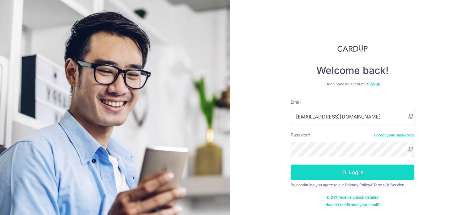
click at [369, 174] on button "Log in" at bounding box center [352, 171] width 124 height 15
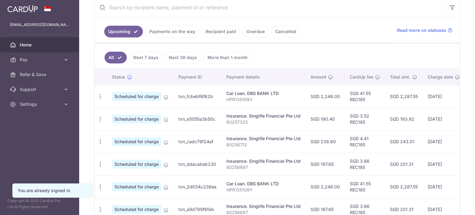
scroll to position [124, 0]
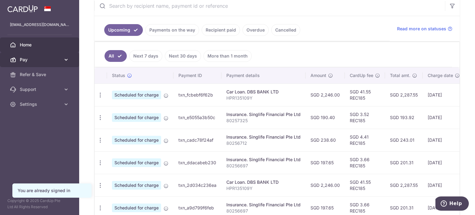
click at [55, 59] on span "Pay" at bounding box center [40, 60] width 41 height 6
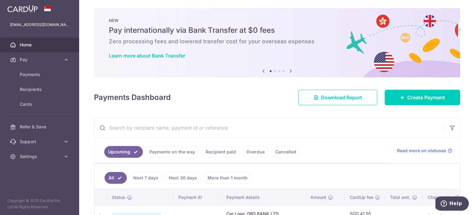
scroll to position [0, 0]
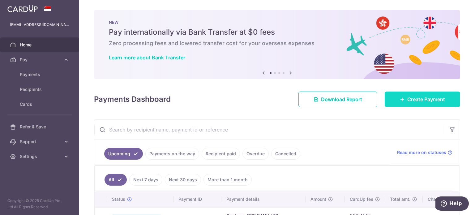
click at [439, 98] on span "Create Payment" at bounding box center [426, 98] width 38 height 7
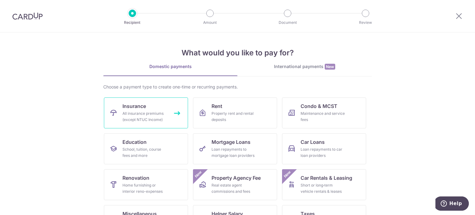
click at [122, 109] on span "Insurance" at bounding box center [133, 105] width 23 height 7
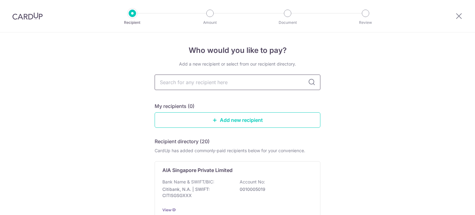
click at [261, 85] on input "text" at bounding box center [238, 81] width 166 height 15
type input "great"
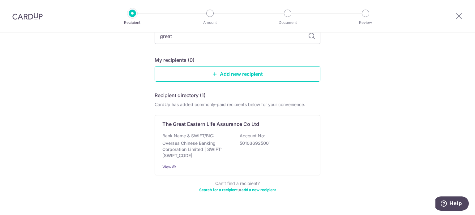
scroll to position [60, 0]
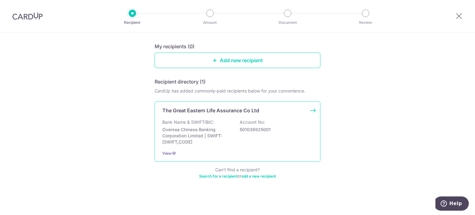
click at [250, 127] on p "501036925001" at bounding box center [274, 129] width 69 height 6
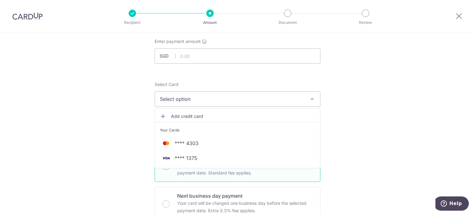
scroll to position [62, 0]
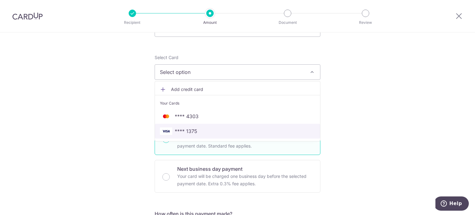
click at [198, 132] on span "**** 1375" at bounding box center [237, 130] width 155 height 7
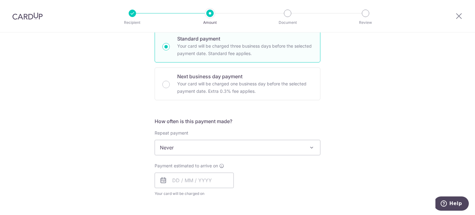
scroll to position [155, 0]
click at [220, 148] on span "Never" at bounding box center [237, 147] width 165 height 15
click at [319, 178] on div "Payment estimated to arrive on Your card will be charged on for the first payme…" at bounding box center [237, 179] width 173 height 34
click at [183, 181] on input "text" at bounding box center [194, 179] width 79 height 15
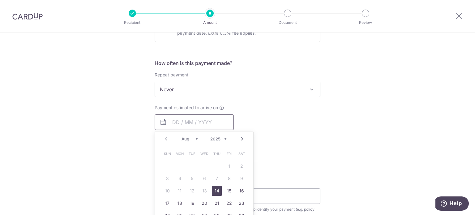
scroll to position [216, 0]
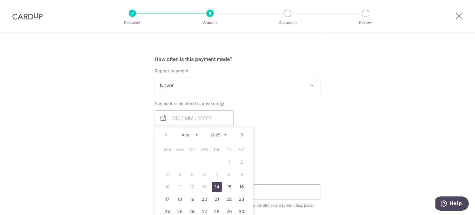
click at [195, 135] on select "Aug Sep Oct Nov Dec" at bounding box center [189, 134] width 16 height 5
click at [205, 162] on link "3" at bounding box center [204, 162] width 10 height 10
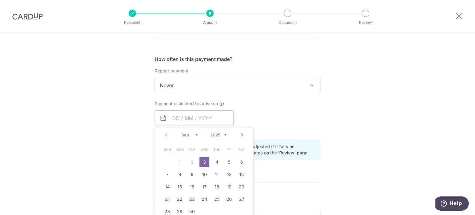
type input "03/09/2025"
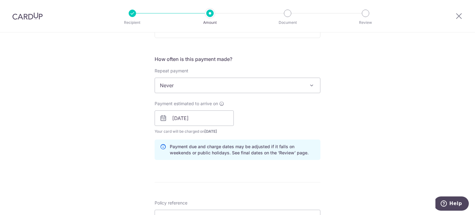
click at [363, 134] on div "Tell us more about your payment Enter payment amount SGD Select Card **** 1375 …" at bounding box center [237, 108] width 475 height 584
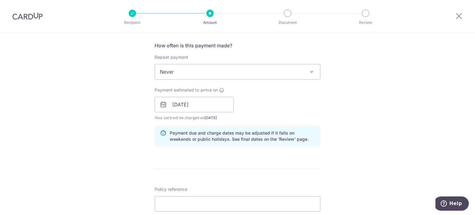
scroll to position [278, 0]
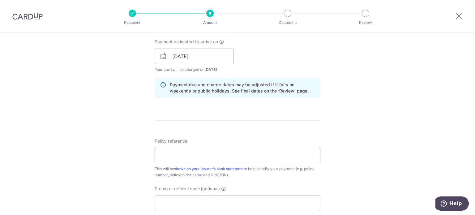
click at [223, 155] on input "Policy reference" at bounding box center [238, 155] width 166 height 15
paste input "0250775967"
type input "0250775967"
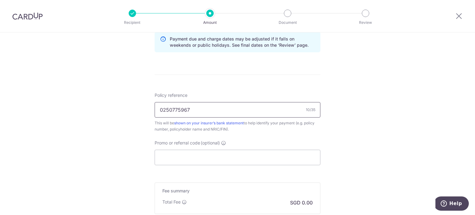
scroll to position [371, 0]
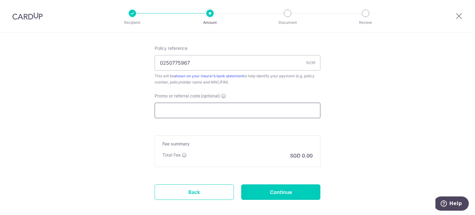
click at [268, 107] on input "Promo or referral code (optional)" at bounding box center [238, 110] width 166 height 15
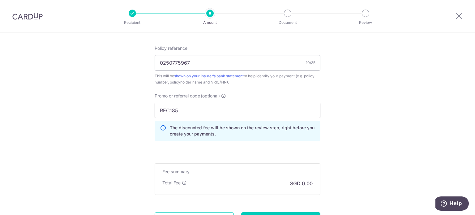
type input "REC185"
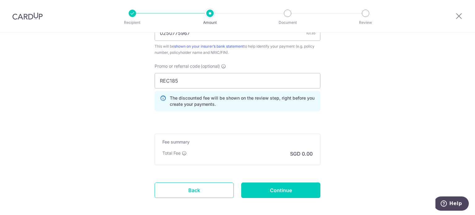
scroll to position [402, 0]
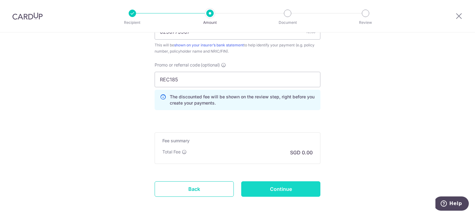
click at [285, 186] on input "Continue" at bounding box center [280, 188] width 79 height 15
type input "Create Schedule"
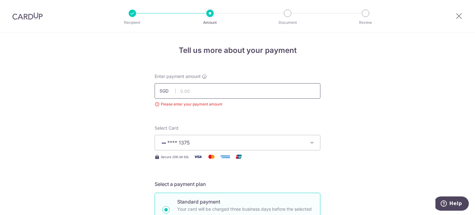
click at [242, 89] on input "text" at bounding box center [238, 90] width 166 height 15
paste input "9904.6"
type input "9,904.60"
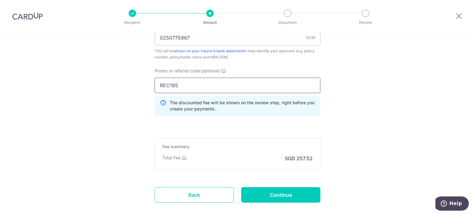
scroll to position [433, 0]
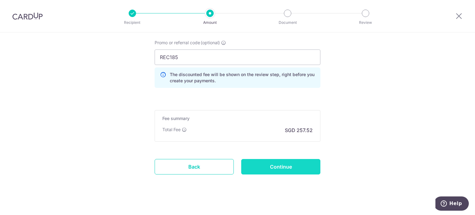
click at [313, 165] on input "Continue" at bounding box center [280, 166] width 79 height 15
type input "Create Schedule"
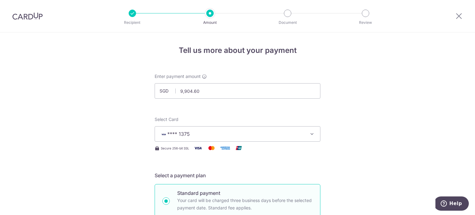
click at [195, 133] on span "**** 1375" at bounding box center [232, 133] width 144 height 7
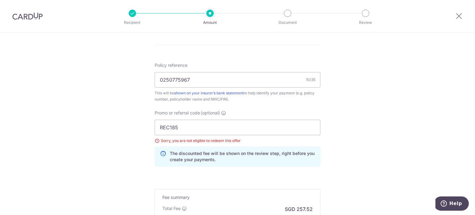
scroll to position [371, 0]
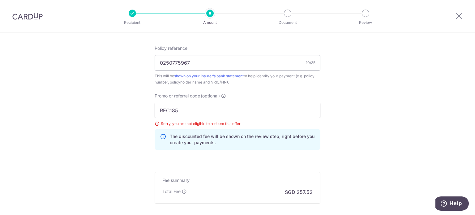
drag, startPoint x: 196, startPoint y: 112, endPoint x: 67, endPoint y: 110, distance: 128.9
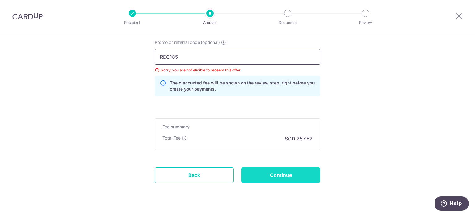
scroll to position [438, 0]
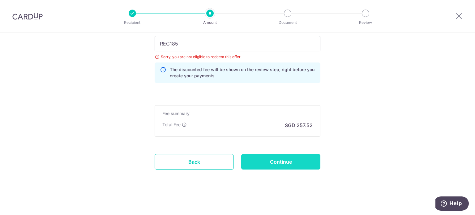
click at [298, 161] on input "Continue" at bounding box center [280, 161] width 79 height 15
type input "Update Schedule"
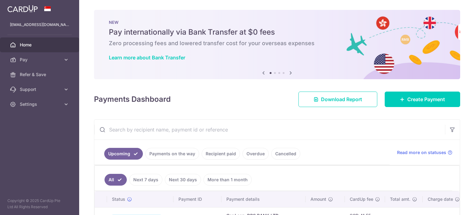
scroll to position [62, 0]
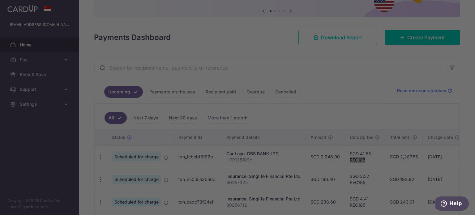
drag, startPoint x: 362, startPoint y: 159, endPoint x: 345, endPoint y: 158, distance: 17.3
click at [345, 158] on body "[EMAIL_ADDRESS][DOMAIN_NAME] Home Pay Payments Recipients Cards Refer & Save Su…" at bounding box center [237, 107] width 475 height 215
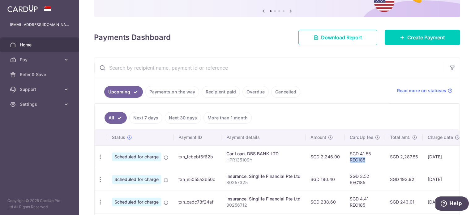
copy td "REC185"
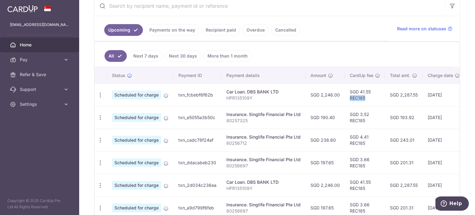
scroll to position [0, 87]
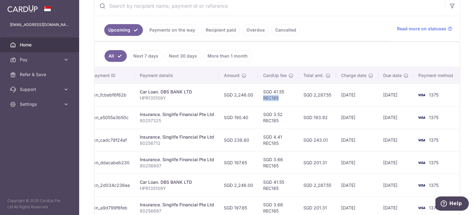
drag, startPoint x: 409, startPoint y: 91, endPoint x: 468, endPoint y: 93, distance: 59.7
click at [468, 93] on div "× Pause Schedule Pause all future payments in this series Pause just this one p…" at bounding box center [277, 107] width 396 height 215
click at [455, 97] on td "1375" at bounding box center [436, 94] width 47 height 23
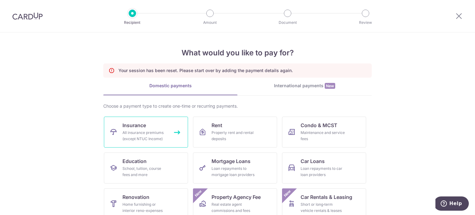
click at [176, 119] on link "Insurance All insurance premiums (except NTUC Income)" at bounding box center [146, 132] width 84 height 31
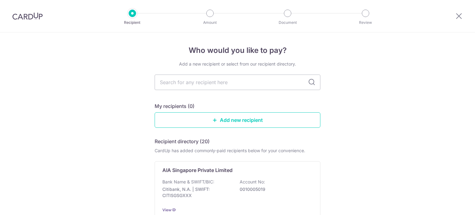
click at [208, 83] on input "text" at bounding box center [238, 81] width 166 height 15
type input "great"
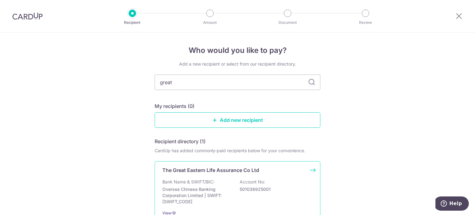
click at [180, 180] on p "Bank Name & SWIFT/BIC:" at bounding box center [188, 182] width 52 height 6
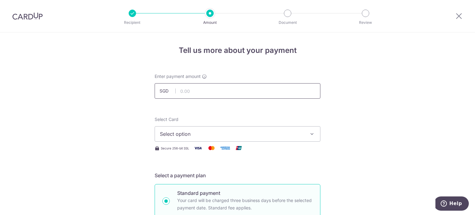
click at [202, 91] on input "text" at bounding box center [238, 90] width 166 height 15
click at [205, 91] on input "text" at bounding box center [238, 90] width 166 height 15
paste input "9904.6"
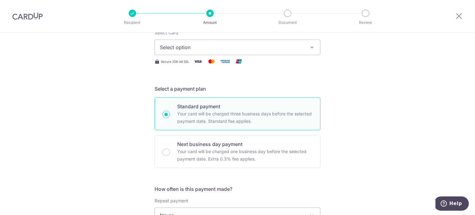
scroll to position [93, 0]
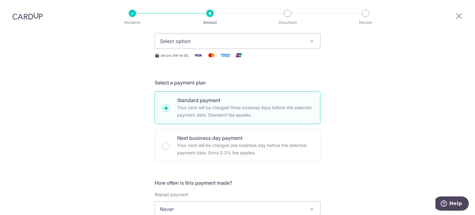
type input "9,904.60"
click at [264, 49] on div "Select Card Select option Add credit card Your Cards **** 4303 **** 1375 Secure…" at bounding box center [238, 41] width 166 height 36
click at [268, 42] on span "Select option" at bounding box center [232, 40] width 144 height 7
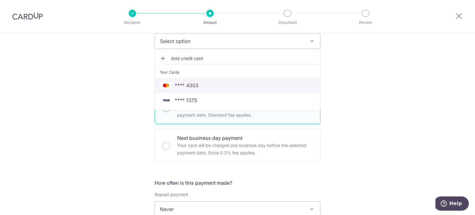
click at [189, 80] on link "**** 4303" at bounding box center [237, 85] width 165 height 15
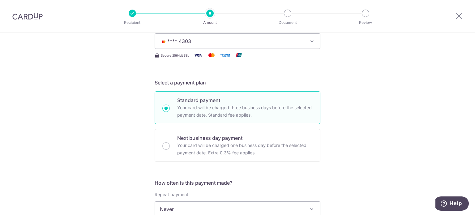
click at [235, 41] on span "**** 4303" at bounding box center [232, 40] width 144 height 7
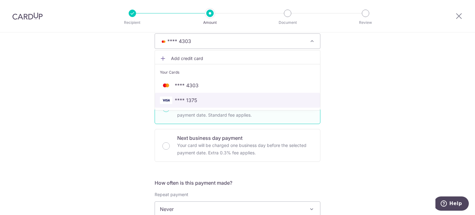
click at [188, 97] on span "**** 1375" at bounding box center [186, 99] width 23 height 7
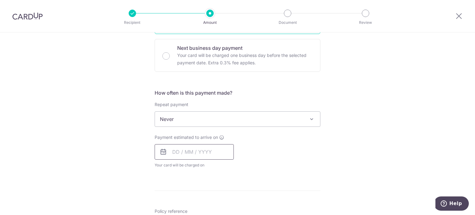
scroll to position [185, 0]
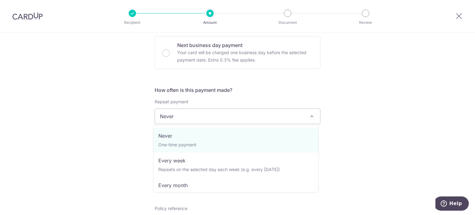
click at [190, 122] on span "Never" at bounding box center [237, 116] width 165 height 15
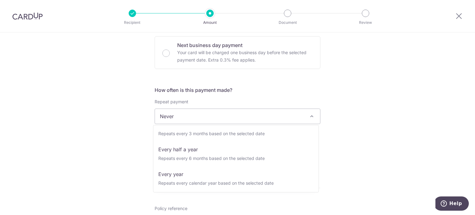
scroll to position [87, 0]
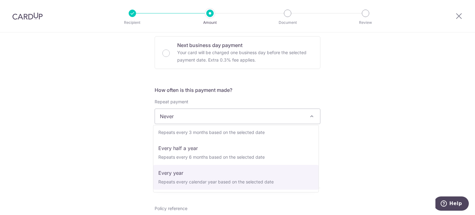
select select "6"
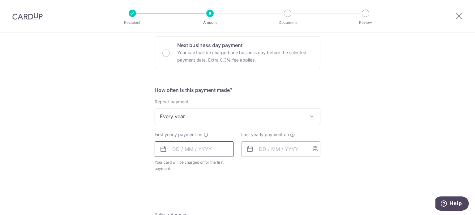
click at [184, 153] on input "text" at bounding box center [194, 148] width 79 height 15
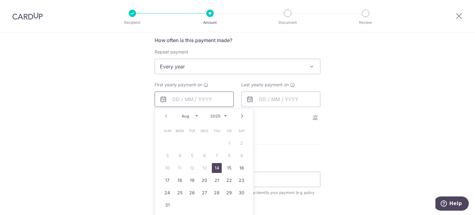
scroll to position [278, 0]
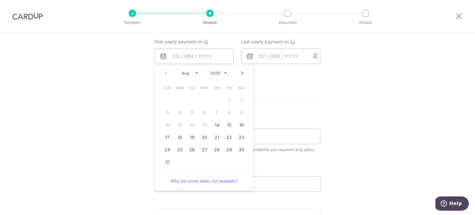
click at [193, 74] on select "Aug Sep Oct Nov Dec" at bounding box center [189, 72] width 16 height 5
click at [201, 100] on link "3" at bounding box center [204, 100] width 10 height 10
type input "03/09/2025"
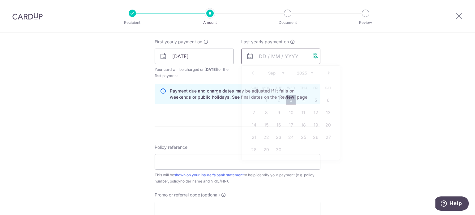
click at [292, 57] on input "text" at bounding box center [280, 56] width 79 height 15
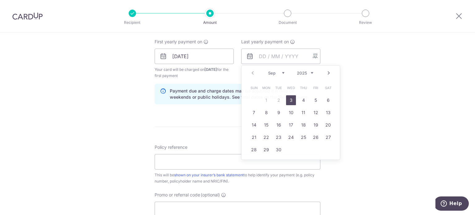
drag, startPoint x: 372, startPoint y: 66, endPoint x: 327, endPoint y: 67, distance: 44.8
click at [372, 66] on div "Tell us more about your payment Enter payment amount SGD 9,904.60 9904.60 Selec…" at bounding box center [237, 49] width 475 height 591
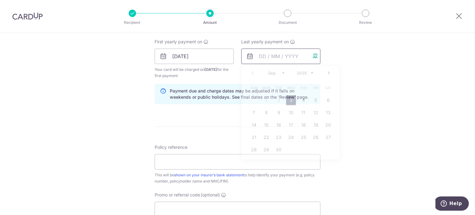
click at [298, 56] on input "text" at bounding box center [280, 56] width 79 height 15
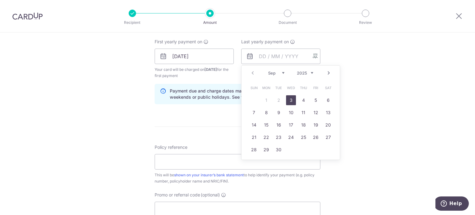
click at [313, 71] on div "Prev Next Sep Oct Nov Dec 2025 2026 2027 2028 2029 2030 2031 2032 2033 2034 2035" at bounding box center [290, 73] width 98 height 15
click at [310, 72] on select "2025 2026 2027 2028 2029 2030 2031 2032 2033 2034 2035" at bounding box center [305, 72] width 16 height 5
click at [300, 98] on link "3" at bounding box center [303, 100] width 10 height 10
type input "03/09/2026"
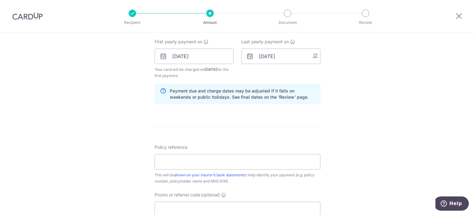
click at [356, 75] on div "Tell us more about your payment Enter payment amount SGD 9,904.60 9904.60 Selec…" at bounding box center [237, 49] width 475 height 591
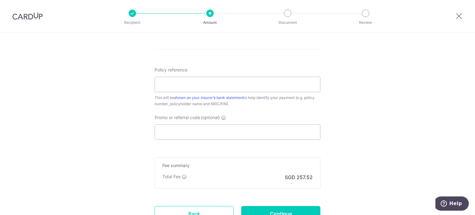
scroll to position [371, 0]
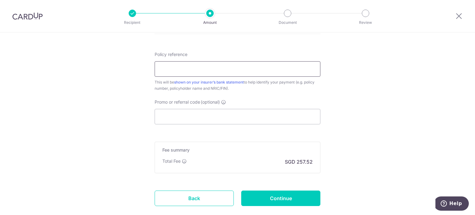
click at [206, 74] on input "Policy reference" at bounding box center [238, 68] width 166 height 15
paste input "0250775967"
type input "0250775967"
click at [232, 115] on input "Promo or referral code (optional)" at bounding box center [238, 116] width 166 height 15
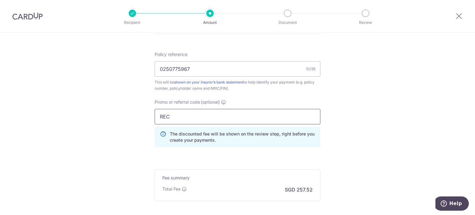
click at [232, 115] on input "REC" at bounding box center [238, 116] width 166 height 15
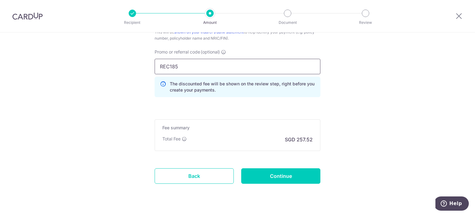
scroll to position [433, 0]
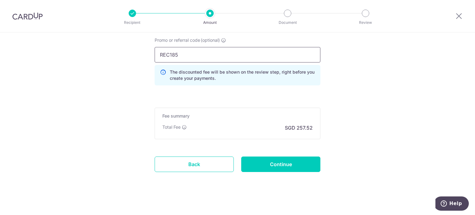
type input "REC185"
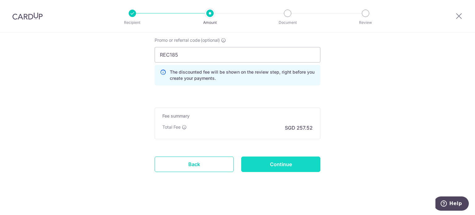
click at [310, 163] on input "Continue" at bounding box center [280, 163] width 79 height 15
type input "Create Schedule"
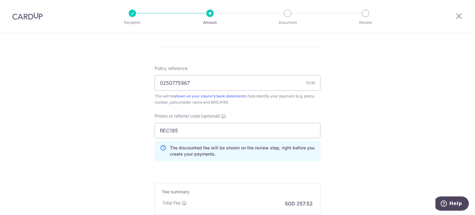
scroll to position [309, 0]
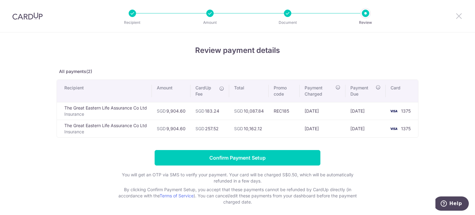
click at [459, 18] on icon at bounding box center [458, 16] width 7 height 8
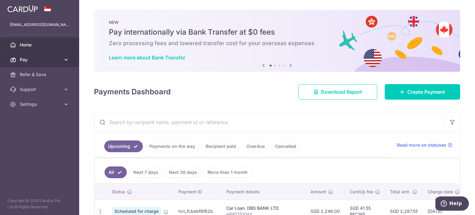
click at [27, 60] on span "Pay" at bounding box center [40, 60] width 41 height 6
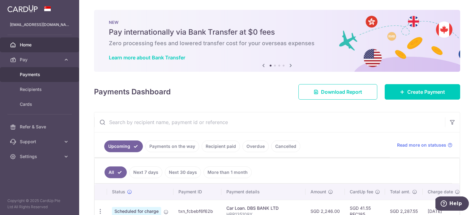
click at [29, 74] on span "Payments" at bounding box center [40, 74] width 41 height 6
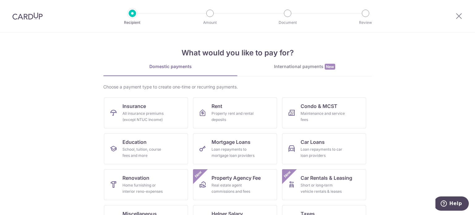
click at [17, 18] on img at bounding box center [27, 15] width 30 height 7
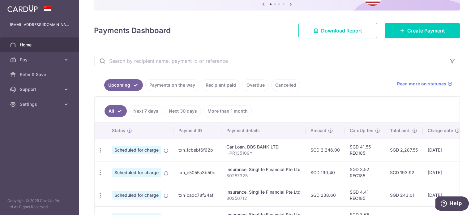
scroll to position [62, 0]
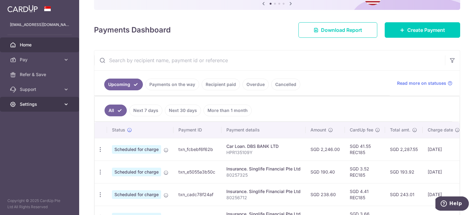
click at [27, 107] on span "Settings" at bounding box center [40, 104] width 41 height 6
click at [314, 64] on input "text" at bounding box center [269, 60] width 350 height 20
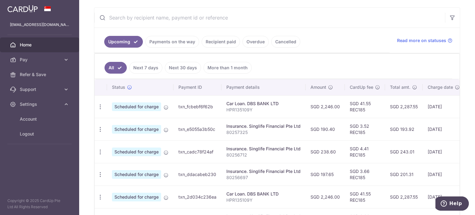
scroll to position [0, 0]
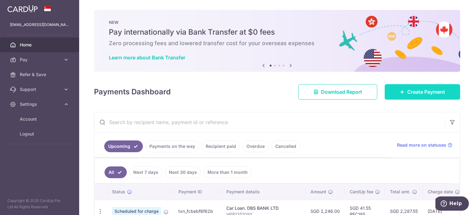
click at [415, 91] on span "Create Payment" at bounding box center [426, 91] width 38 height 7
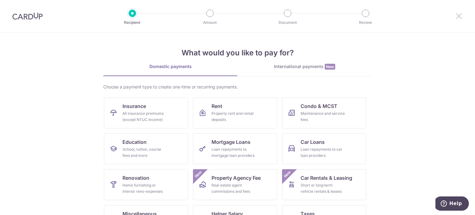
click at [462, 17] on icon at bounding box center [458, 16] width 7 height 8
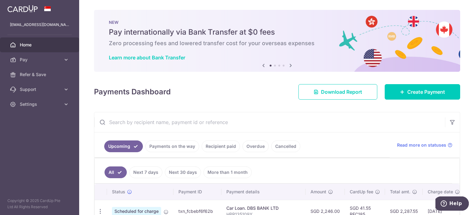
click at [174, 145] on link "Payments on the way" at bounding box center [172, 146] width 54 height 12
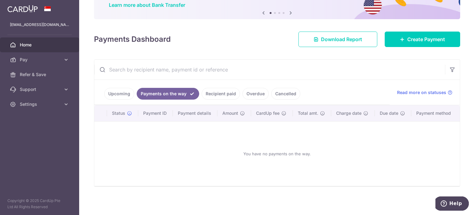
click at [224, 93] on link "Recipient paid" at bounding box center [220, 94] width 38 height 12
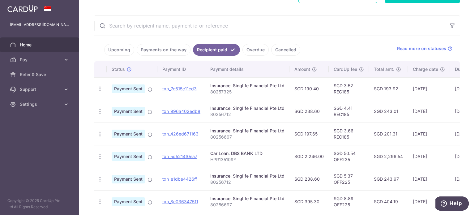
scroll to position [114, 0]
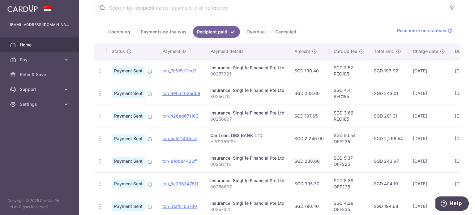
click at [252, 28] on link "Overdue" at bounding box center [255, 32] width 26 height 12
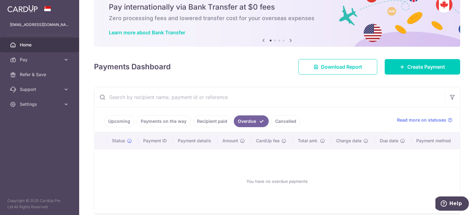
scroll to position [53, 0]
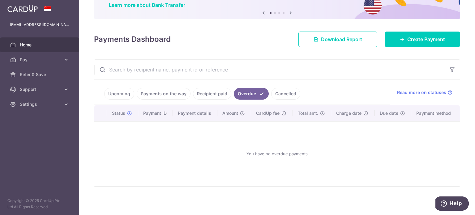
click at [295, 93] on link "Cancelled" at bounding box center [285, 94] width 29 height 12
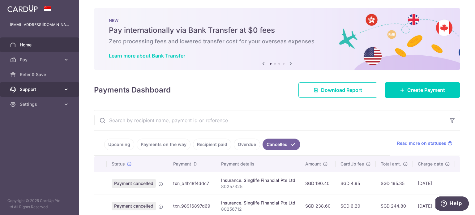
scroll to position [0, 0]
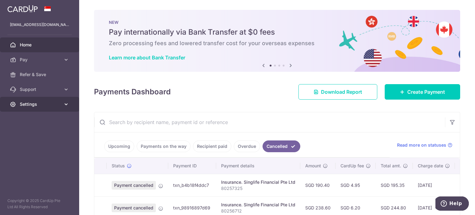
click at [48, 103] on span "Settings" at bounding box center [40, 104] width 41 height 6
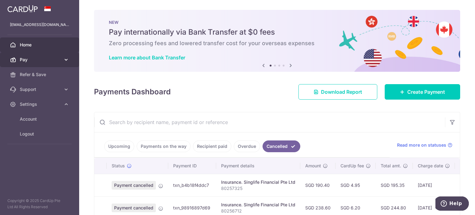
click at [48, 60] on span "Pay" at bounding box center [40, 60] width 41 height 6
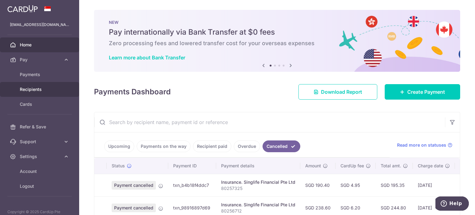
click at [32, 88] on span "Recipients" at bounding box center [40, 89] width 41 height 6
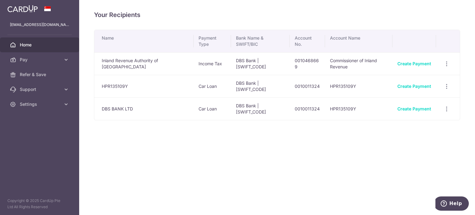
click at [27, 43] on span "Home" at bounding box center [40, 45] width 41 height 6
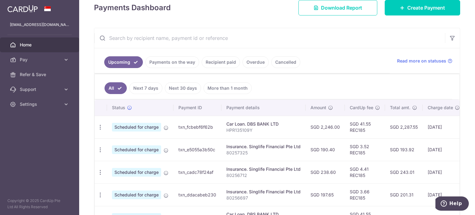
scroll to position [93, 0]
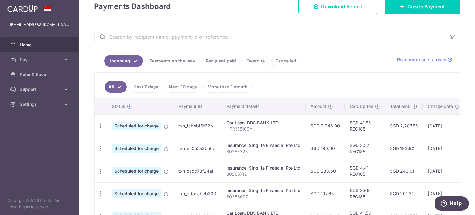
click at [269, 36] on input "text" at bounding box center [269, 37] width 350 height 20
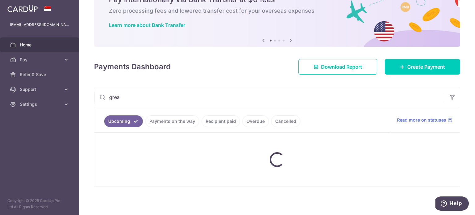
type input "great"
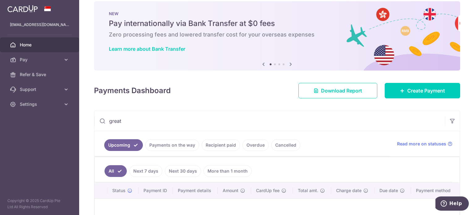
scroll to position [0, 0]
